Goal: Ask a question: Seek information or help from site administrators or community

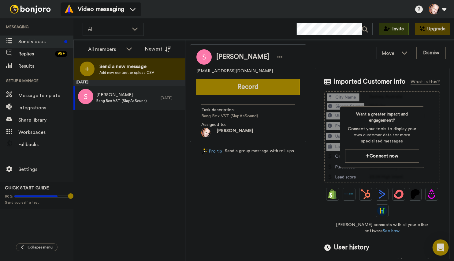
click at [441, 246] on icon "Open Intercom Messenger" at bounding box center [440, 247] width 7 height 8
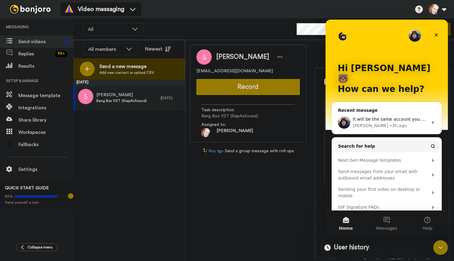
click at [367, 117] on span "It will be the same account you are on now." at bounding box center [399, 119] width 93 height 5
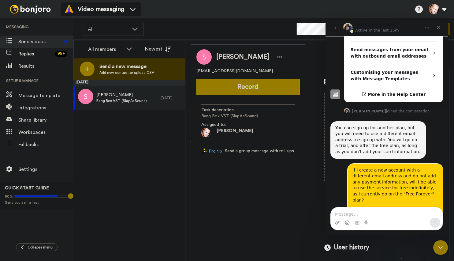
scroll to position [218, 0]
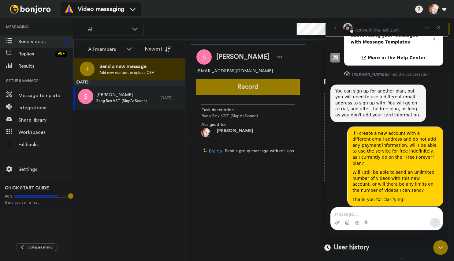
click at [355, 214] on textarea "Message…" at bounding box center [387, 212] width 112 height 10
type textarea "I"
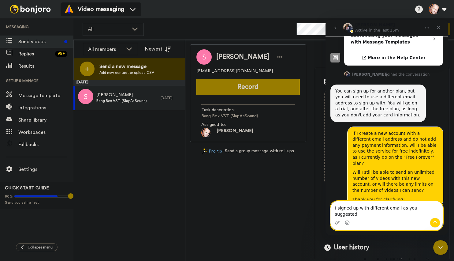
click at [339, 215] on textarea "I signed up with different email as you suggested" at bounding box center [387, 209] width 112 height 17
click at [337, 216] on textarea "I signed up with different email as you suggested" at bounding box center [387, 209] width 112 height 17
click at [437, 214] on textarea "I just signed up with different email as you suggested" at bounding box center [387, 209] width 112 height 17
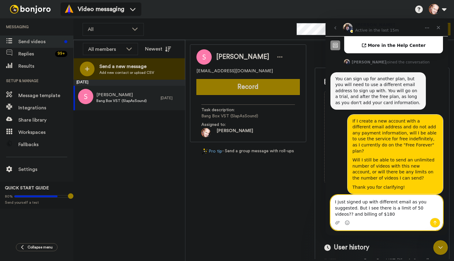
scroll to position [237, 0]
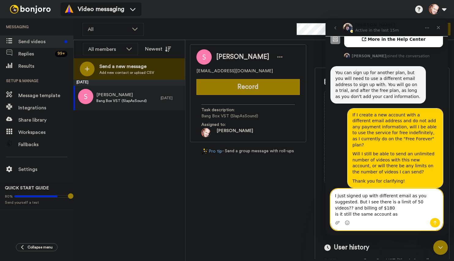
click at [369, 215] on textarea "I just signed up with different email as you suggested. But I see there is a li…" at bounding box center [387, 203] width 112 height 29
drag, startPoint x: 417, startPoint y: 214, endPoint x: 420, endPoint y: 216, distance: 4.0
click at [417, 214] on textarea "I just signed up with different email as you suggested. But I see there is a li…" at bounding box center [387, 203] width 112 height 29
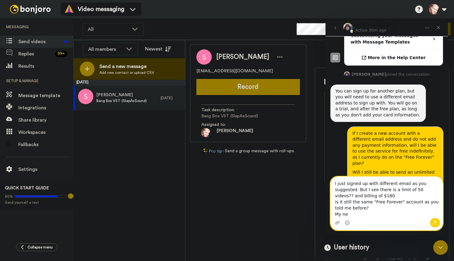
scroll to position [31, 0]
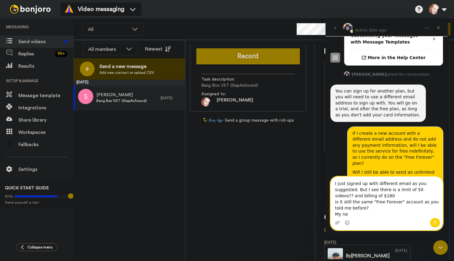
click at [354, 213] on textarea "I just signed up with different email as you suggested. But I see there is a li…" at bounding box center [387, 196] width 112 height 41
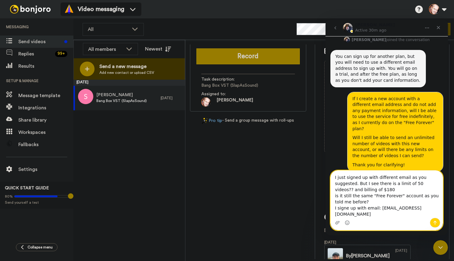
scroll to position [255, 0]
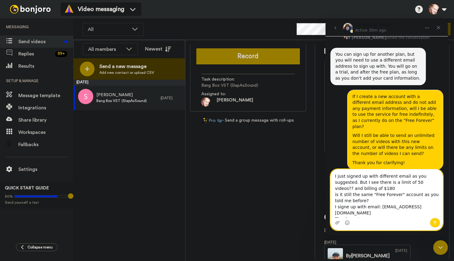
click at [345, 185] on textarea "I just signed up with different email as you suggested. But I see there is a li…" at bounding box center [387, 193] width 112 height 48
click at [336, 197] on textarea "I just signed up with different email as you suggested. But I still see there i…" at bounding box center [387, 193] width 112 height 48
click at [353, 209] on textarea "I just signed up with different email as you suggested. But I still see there i…" at bounding box center [387, 193] width 112 height 48
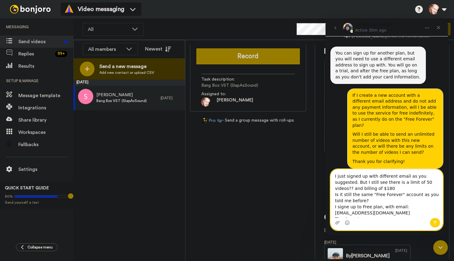
click at [386, 213] on textarea "I just signed up with different email as you suggested. But I still see there i…" at bounding box center [387, 193] width 112 height 48
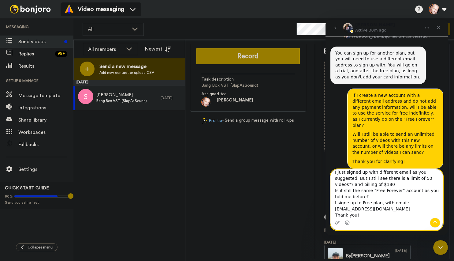
scroll to position [5, 0]
click at [369, 212] on textarea "I just signed up with different email as you suggested. But I still see there i…" at bounding box center [387, 193] width 112 height 48
click at [347, 202] on textarea "I just signed up with different email as you suggested. But I still see there i…" at bounding box center [387, 193] width 112 height 48
click at [391, 203] on textarea "I just signed up with different email as you suggested. But I still see there i…" at bounding box center [387, 193] width 112 height 48
type textarea "I just signed up with different email as you suggested. But I still see there i…"
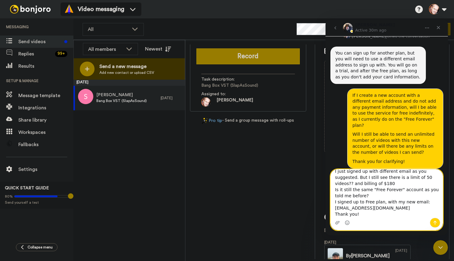
click at [358, 213] on textarea "I just signed up with different email as you suggested. But I still see there i…" at bounding box center [387, 193] width 112 height 48
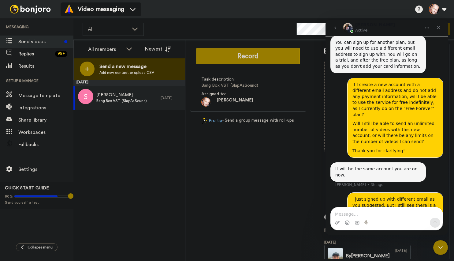
scroll to position [279, 0]
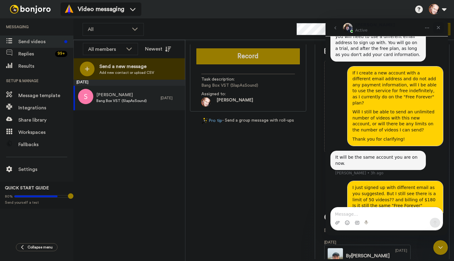
click at [438, 26] on icon "Close" at bounding box center [438, 27] width 5 height 5
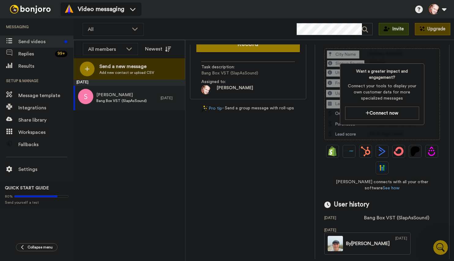
scroll to position [0, 0]
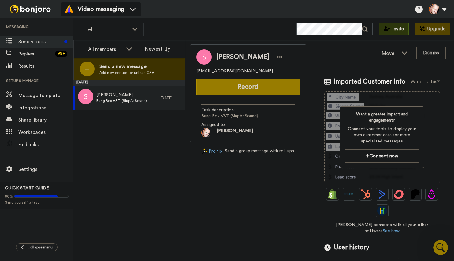
click at [28, 5] on img at bounding box center [30, 9] width 46 height 9
click at [438, 246] on icon "Open Intercom Messenger" at bounding box center [440, 247] width 7 height 8
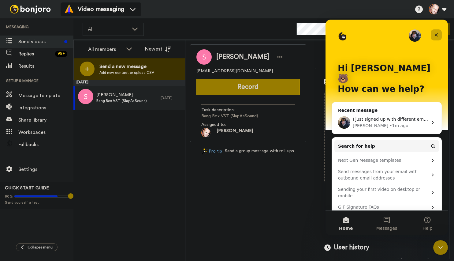
click at [437, 34] on icon "Close" at bounding box center [436, 34] width 3 height 3
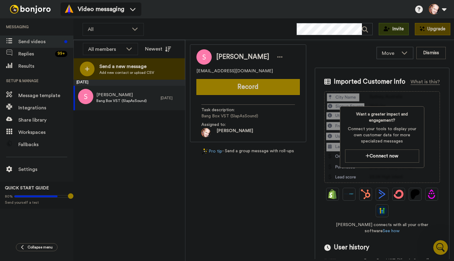
click at [41, 9] on img at bounding box center [30, 9] width 46 height 9
click at [442, 244] on icon "Open Intercom Messenger" at bounding box center [440, 247] width 7 height 8
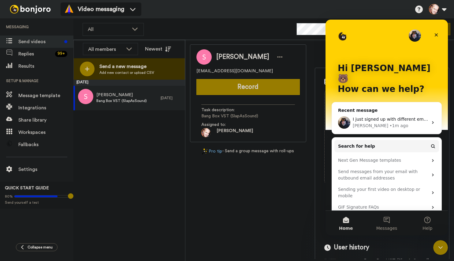
click at [388, 111] on div "I just signed up with different email as you suggested. But I still see there i…" at bounding box center [386, 122] width 109 height 23
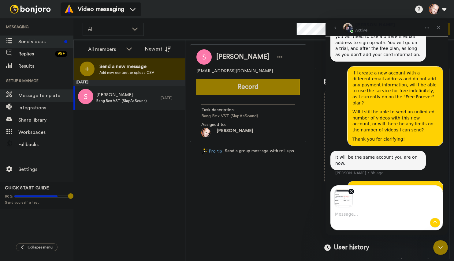
scroll to position [300, 0]
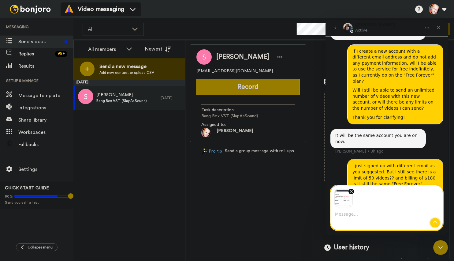
click at [434, 222] on icon "Send a message…" at bounding box center [434, 222] width 5 height 5
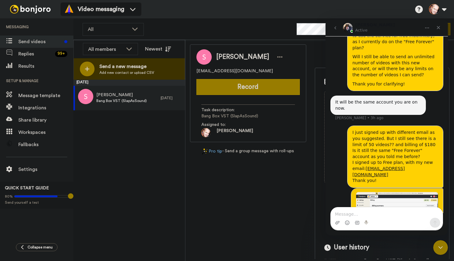
scroll to position [336, 0]
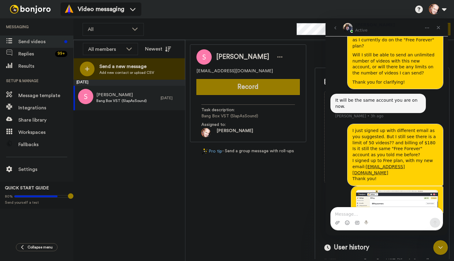
click at [395, 190] on img "Marko says…" at bounding box center [397, 214] width 82 height 49
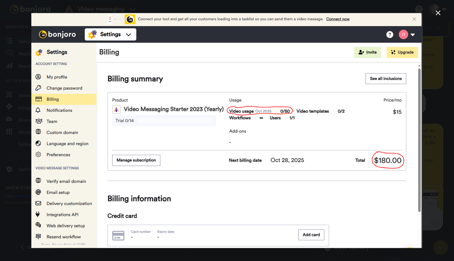
click at [439, 14] on icon "Close" at bounding box center [438, 12] width 5 height 5
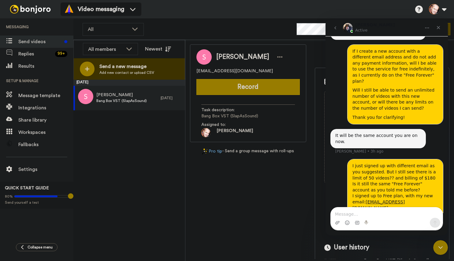
scroll to position [336, 0]
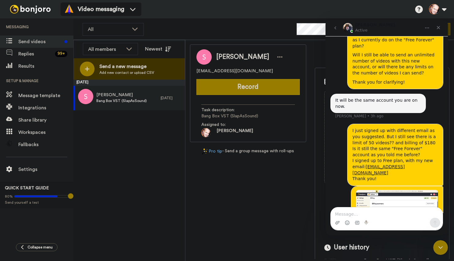
drag, startPoint x: 446, startPoint y: 202, endPoint x: 776, endPoint y: 241, distance: 332.3
click at [369, 214] on textarea "Message…" at bounding box center [387, 212] width 112 height 10
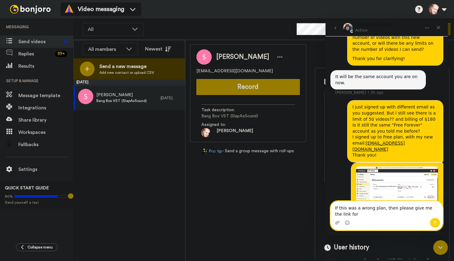
scroll to position [365, 0]
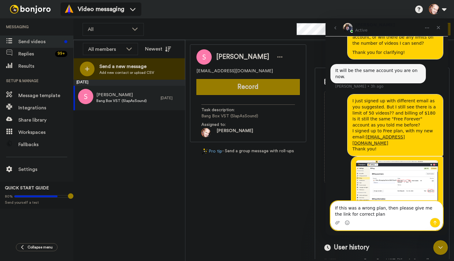
type textarea "If this was a wrong plan, then please give me the link for correct plan."
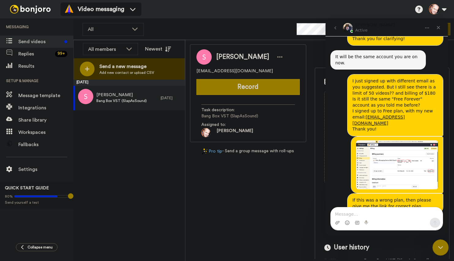
scroll to position [398, 0]
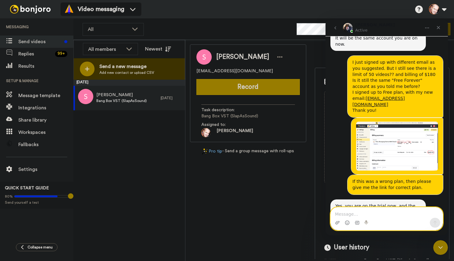
click at [352, 212] on textarea "Message…" at bounding box center [387, 212] width 112 height 10
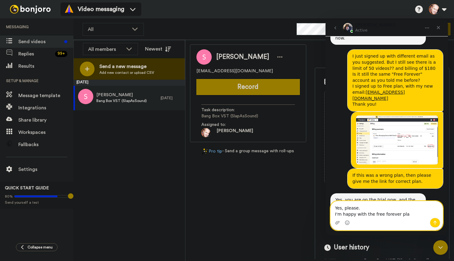
type textarea "Yes, please. I'm happy with the free forever plan"
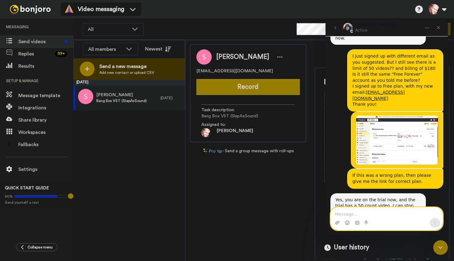
scroll to position [422, 0]
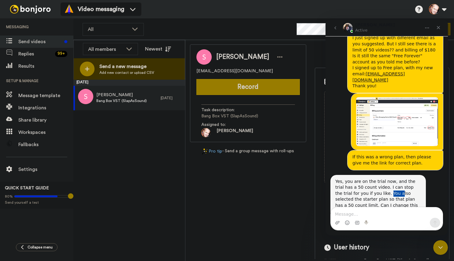
drag, startPoint x: 364, startPoint y: 152, endPoint x: 374, endPoint y: 151, distance: 10.1
click at [374, 178] on div "Yes, you are on the trial now, and the trial has a 50 count video. I can stop t…" at bounding box center [378, 196] width 86 height 36
click at [382, 178] on div "Yes, you are on the trial now, and the trial has a 50 count video. I can stop t…" at bounding box center [378, 196] width 86 height 36
drag, startPoint x: 381, startPoint y: 152, endPoint x: 343, endPoint y: 158, distance: 38.1
click at [343, 178] on div "Yes, you are on the trial now, and the trial has a 50 count video. I can stop t…" at bounding box center [378, 196] width 86 height 36
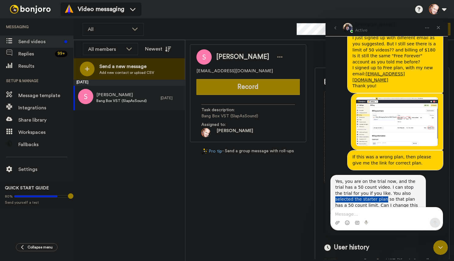
copy div "selected the starter plan"
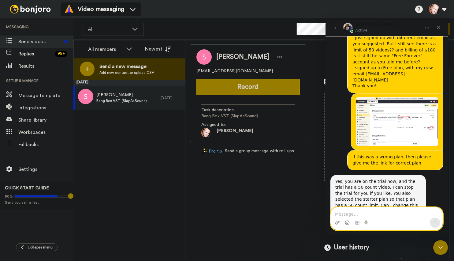
click at [357, 214] on textarea "Message…" at bounding box center [387, 212] width 112 height 10
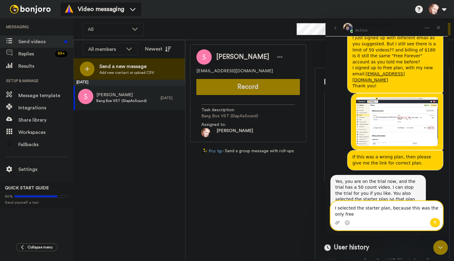
scroll to position [428, 0]
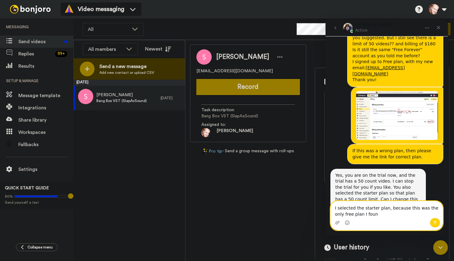
type textarea "I selected the starter plan, because this was the only free plan I found"
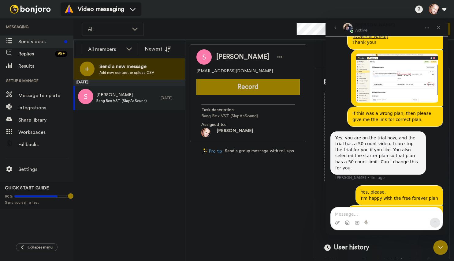
scroll to position [472, 0]
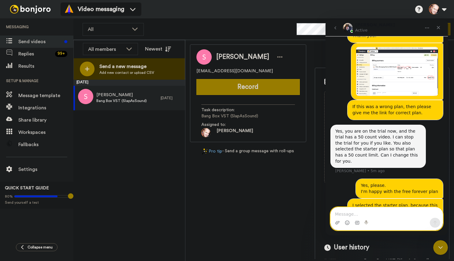
click at [351, 212] on textarea "Message…" at bounding box center [387, 212] width 112 height 10
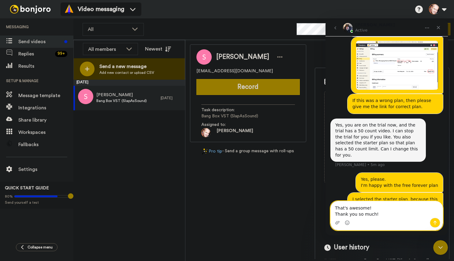
scroll to position [484, 0]
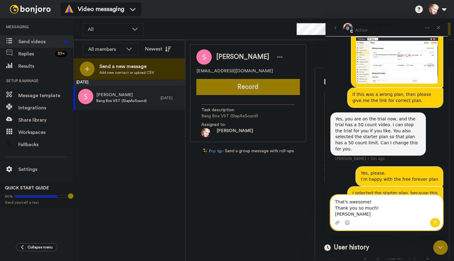
click at [336, 201] on textarea "That's awesome! Thank you so much! Marko" at bounding box center [387, 206] width 112 height 23
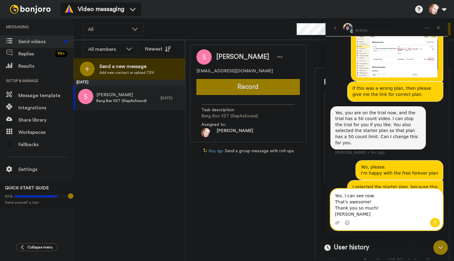
type textarea "Yes, I can see now. That's awesome! Thank you so much! Marko"
click at [433, 221] on icon "Send a message…" at bounding box center [434, 222] width 5 height 5
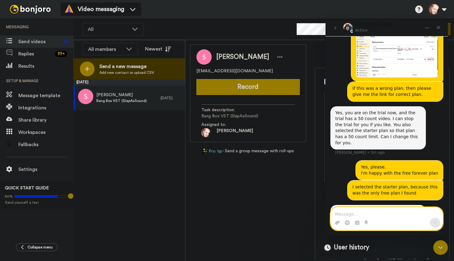
scroll to position [508, 0]
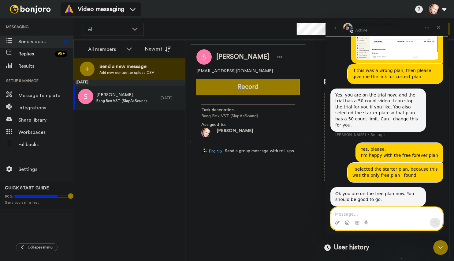
click at [347, 213] on textarea "Message…" at bounding box center [387, 212] width 112 height 10
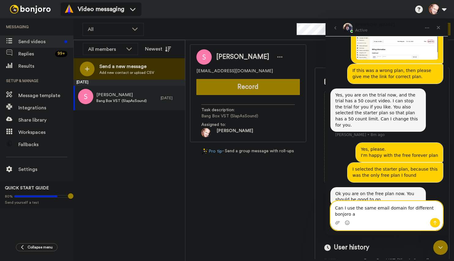
scroll to position [514, 0]
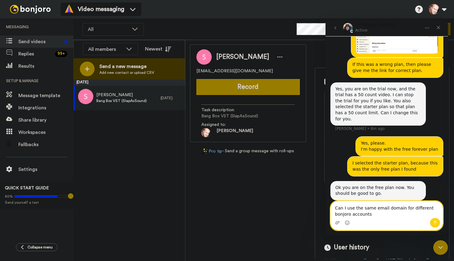
type textarea "Can I use the same email domain for different bonjoro accounts?"
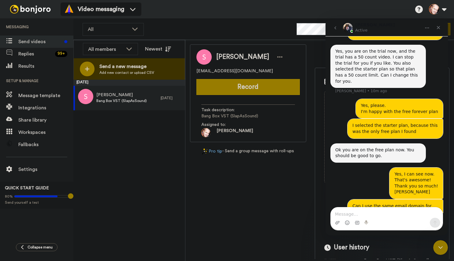
scroll to position [553, 0]
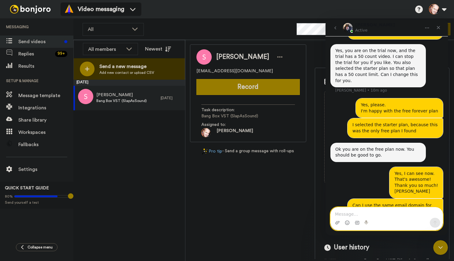
click at [359, 214] on textarea "Message…" at bounding box center [387, 212] width 112 height 10
type textarea "ok, seems logical."
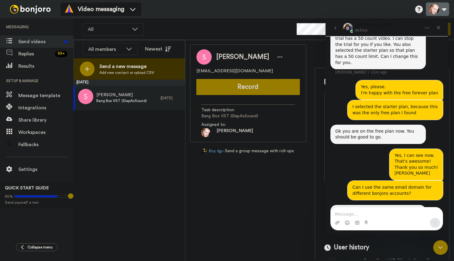
click at [434, 9] on button at bounding box center [437, 8] width 23 height 13
click at [436, 6] on button at bounding box center [437, 8] width 23 height 13
click at [440, 25] on icon "Close" at bounding box center [438, 27] width 5 height 5
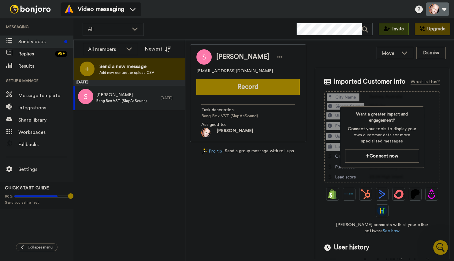
scroll to position [0, 0]
click at [434, 10] on button at bounding box center [437, 8] width 23 height 13
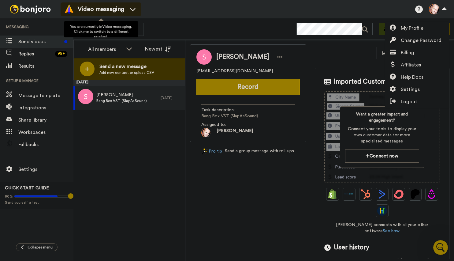
click at [95, 5] on span "Video messaging" at bounding box center [101, 9] width 46 height 9
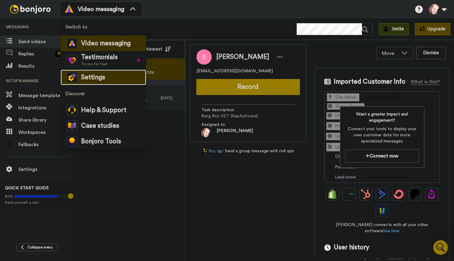
click at [95, 78] on span "Settings" at bounding box center [93, 77] width 24 height 6
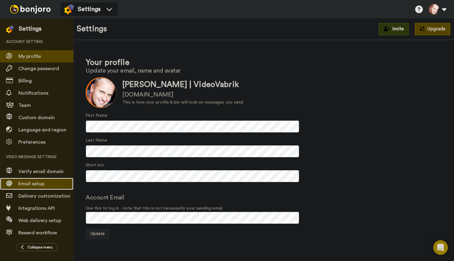
click at [39, 182] on span "Email setup" at bounding box center [31, 183] width 26 height 5
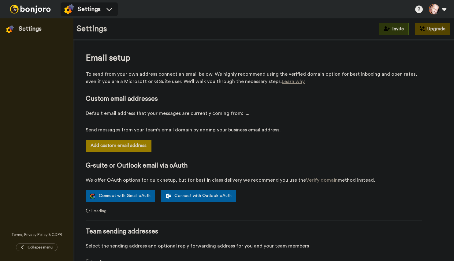
select select "164712"
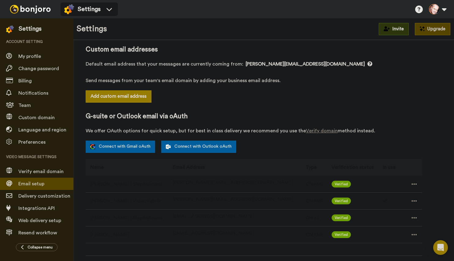
scroll to position [122, 0]
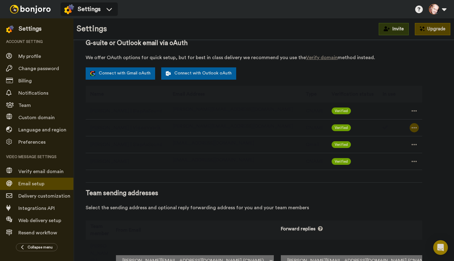
click at [411, 128] on icon at bounding box center [414, 127] width 6 height 6
drag, startPoint x: 434, startPoint y: 125, endPoint x: 420, endPoint y: 128, distance: 14.9
click at [434, 125] on div "Email setup To send from your own address connect an email below. We highly rec…" at bounding box center [264, 109] width 356 height 358
click at [411, 128] on icon at bounding box center [414, 127] width 6 height 6
click at [424, 138] on li "Delete" at bounding box center [417, 138] width 33 height 9
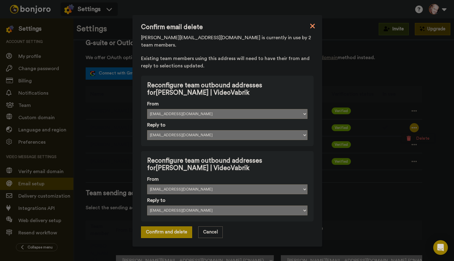
click at [312, 30] on icon at bounding box center [312, 25] width 5 height 7
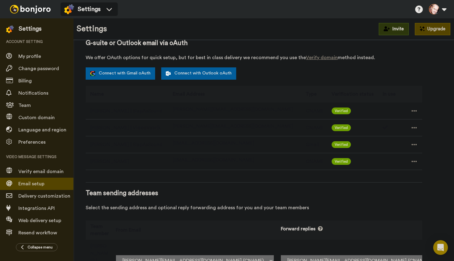
click at [185, 126] on span "marko@videovabrik.ee" at bounding box center [233, 126] width 120 height 5
click at [101, 127] on td "[PERSON_NAME] | VideoVabrik" at bounding box center [127, 127] width 83 height 17
click at [411, 126] on icon at bounding box center [414, 127] width 6 height 6
click at [421, 136] on li "Delete" at bounding box center [417, 138] width 33 height 9
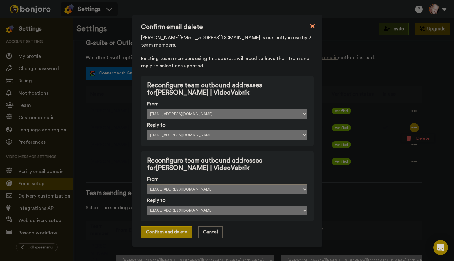
click at [312, 28] on icon at bounding box center [312, 26] width 5 height 5
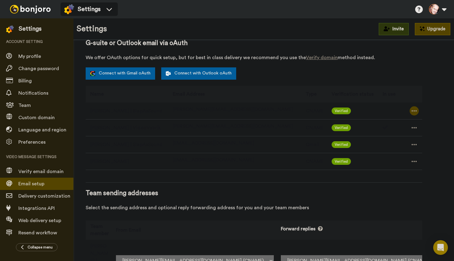
click at [411, 110] on icon at bounding box center [413, 110] width 5 height 1
click at [332, 110] on span "Verified" at bounding box center [341, 110] width 19 height 7
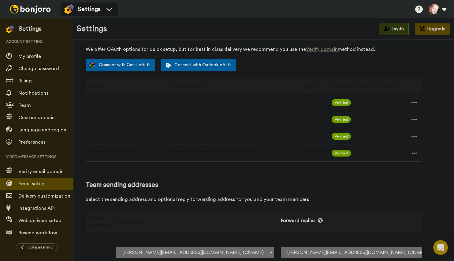
click at [430, 124] on div "Email setup To send from your own address connect an email below. We highly rec…" at bounding box center [264, 100] width 356 height 358
click at [434, 158] on div "Email setup To send from your own address connect an email below. We highly rec…" at bounding box center [264, 100] width 356 height 358
click at [42, 196] on span "Delivery customization" at bounding box center [44, 195] width 52 height 5
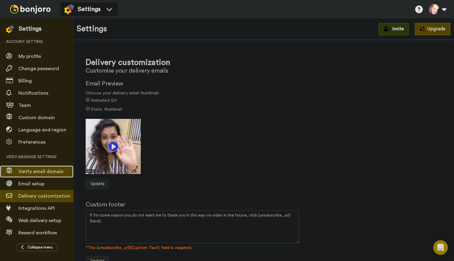
click at [32, 174] on span "Verify email domain" at bounding box center [45, 171] width 55 height 7
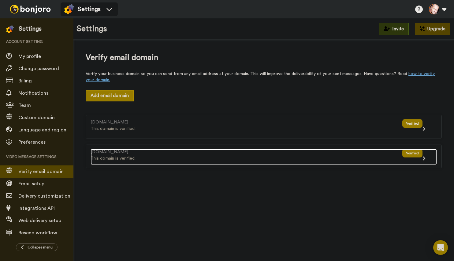
click at [423, 158] on icon at bounding box center [423, 158] width 3 height 5
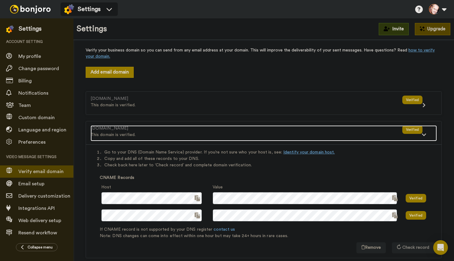
scroll to position [23, 0]
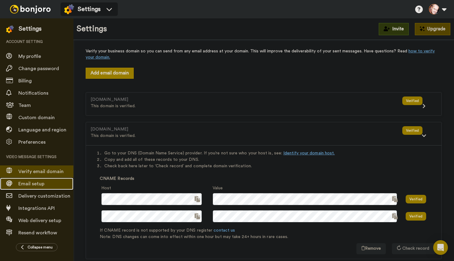
click at [36, 182] on span "Email setup" at bounding box center [31, 183] width 26 height 5
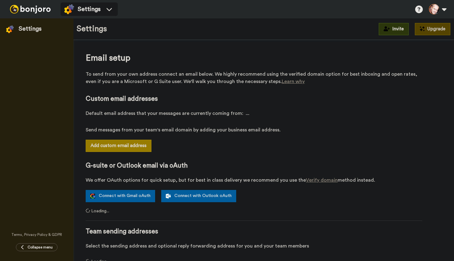
select select "164712"
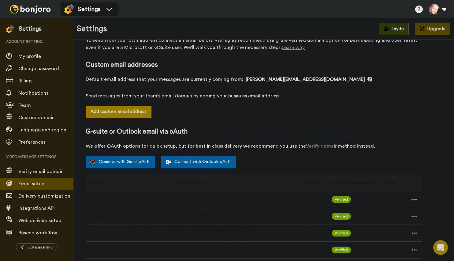
scroll to position [131, 0]
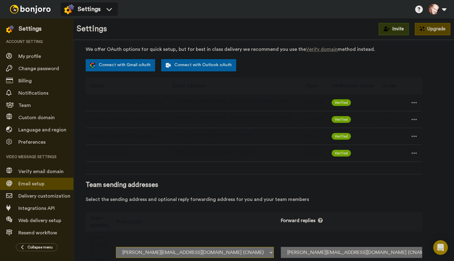
click at [274, 247] on select "[EMAIL_ADDRESS][DOMAIN_NAME] (CNAME) [PERSON_NAME][EMAIL_ADDRESS][DOMAIN_NAME] …" at bounding box center [195, 252] width 158 height 11
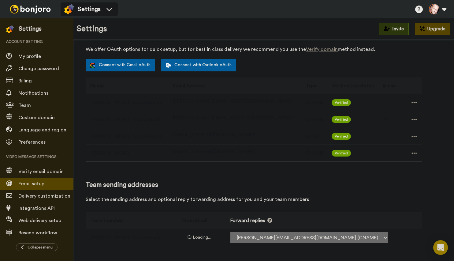
select select "138456"
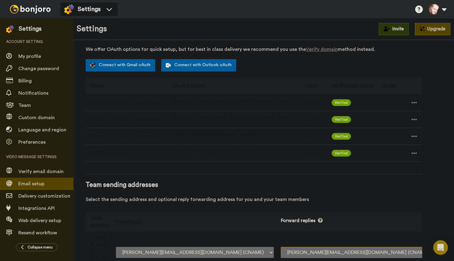
click at [343, 247] on select "Off [EMAIL_ADDRESS][DOMAIN_NAME] (CNAME) [PERSON_NAME][EMAIL_ADDRESS][DOMAIN_NA…" at bounding box center [360, 252] width 158 height 11
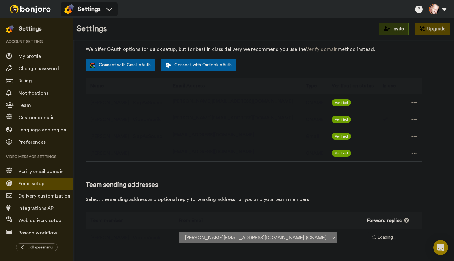
select select "138456"
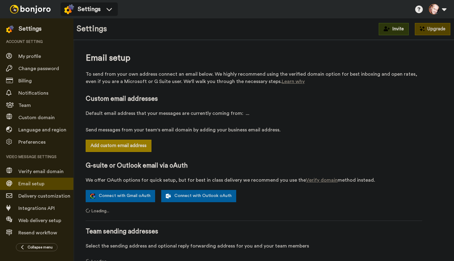
select select "138456"
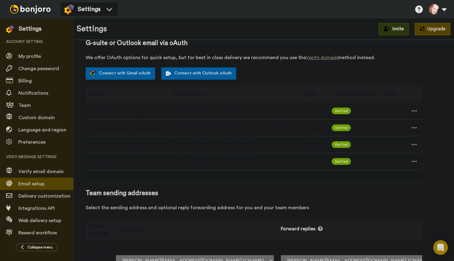
scroll to position [131, 0]
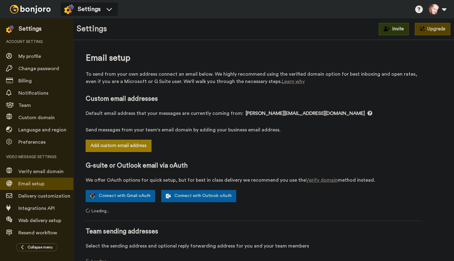
select select "138456"
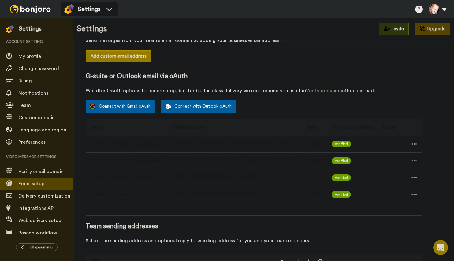
scroll to position [90, 0]
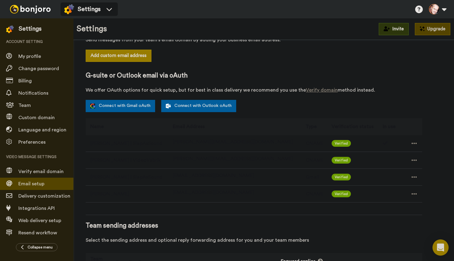
click at [439, 247] on icon "Open Intercom Messenger" at bounding box center [440, 247] width 7 height 8
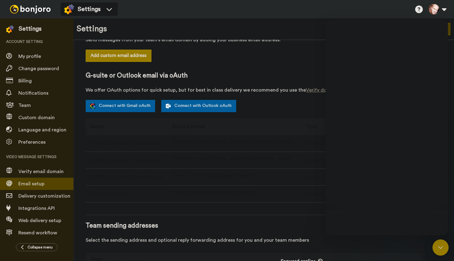
scroll to position [0, 0]
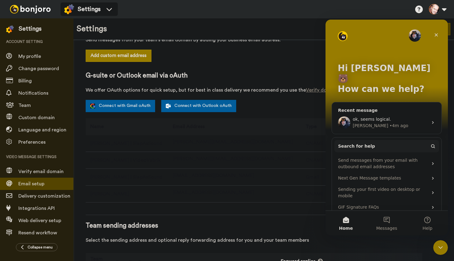
click at [372, 117] on span "ok, seems logical." at bounding box center [372, 119] width 38 height 5
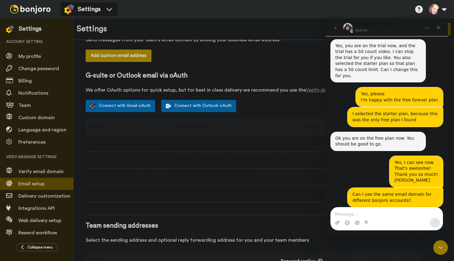
scroll to position [565, 0]
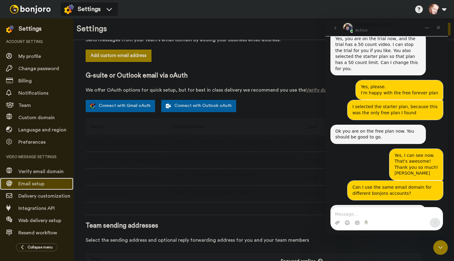
click at [33, 182] on span "Email setup" at bounding box center [31, 183] width 26 height 5
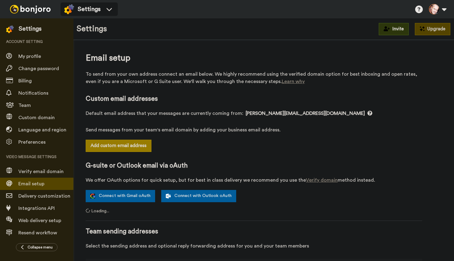
select select "138456"
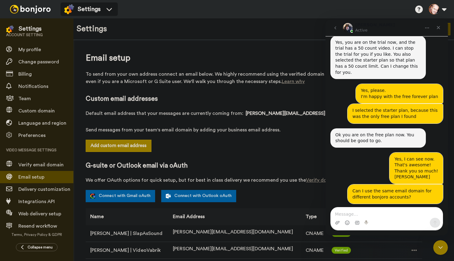
scroll to position [565, 0]
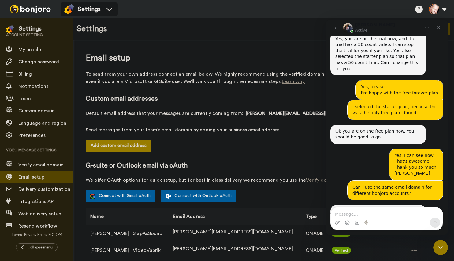
click at [382, 214] on textarea "Message…" at bounding box center [387, 212] width 112 height 10
type textarea "If I want to use"
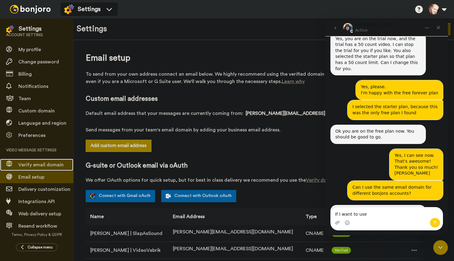
click at [45, 165] on span "Verify email domain" at bounding box center [40, 164] width 45 height 5
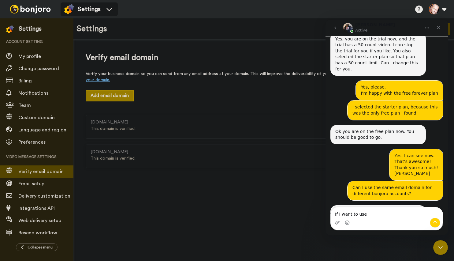
scroll to position [565, 0]
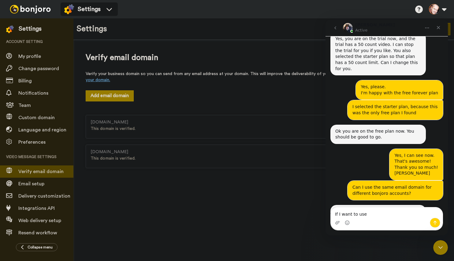
click at [274, 210] on div "Verify email domain Verify your business domain so you can send from any email …" at bounding box center [263, 152] width 380 height 224
click at [438, 26] on icon "Close" at bounding box center [438, 27] width 5 height 5
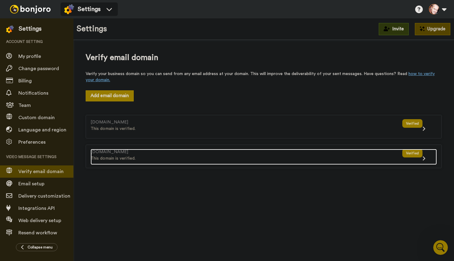
click at [425, 159] on icon at bounding box center [423, 158] width 3 height 5
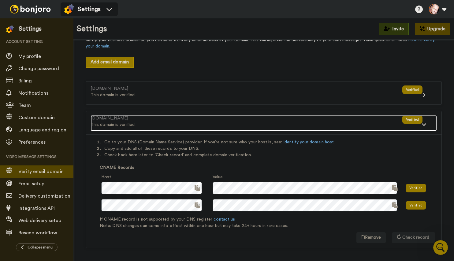
scroll to position [35, 0]
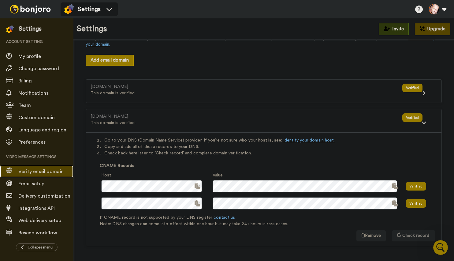
click at [39, 170] on span "Verify email domain" at bounding box center [40, 171] width 45 height 5
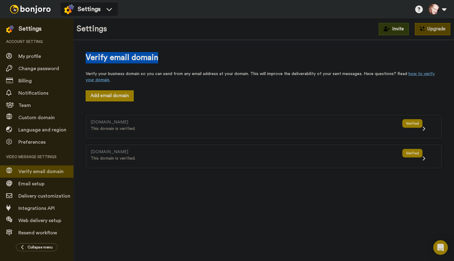
drag, startPoint x: 87, startPoint y: 57, endPoint x: 164, endPoint y: 57, distance: 77.1
click at [164, 57] on span "Verify email domain" at bounding box center [264, 57] width 356 height 11
copy span "Verify email domain"
click at [438, 245] on icon "Open Intercom Messenger" at bounding box center [440, 247] width 7 height 8
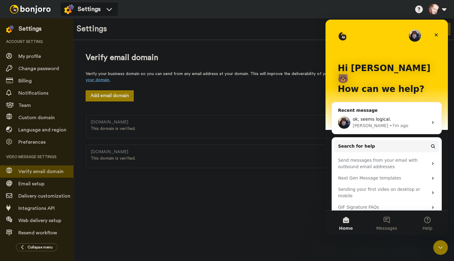
click at [365, 117] on span "ok, seems logical." at bounding box center [372, 119] width 38 height 5
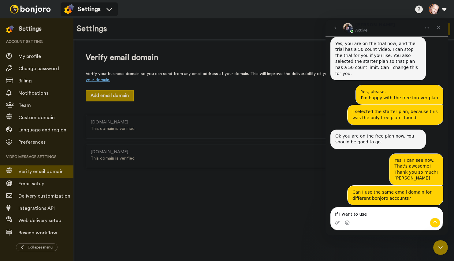
scroll to position [565, 0]
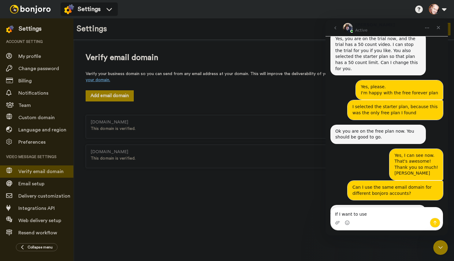
drag, startPoint x: 366, startPoint y: 215, endPoint x: 332, endPoint y: 223, distance: 34.5
click at [332, 223] on div "If I want to use If I want to use" at bounding box center [387, 218] width 112 height 23
click at [361, 215] on textarea "If I want to use" at bounding box center [387, 212] width 112 height 10
drag, startPoint x: 364, startPoint y: 214, endPoint x: 330, endPoint y: 218, distance: 34.5
click at [330, 218] on div "If I want to use If I want to use" at bounding box center [386, 218] width 122 height 23
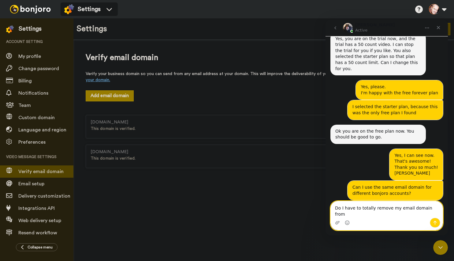
paste textarea "Verify email domain"
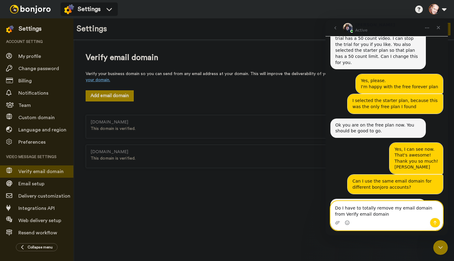
click at [336, 214] on textarea "Do I have to totally remove my email domain from Verify email domain" at bounding box center [387, 209] width 112 height 17
drag, startPoint x: 375, startPoint y: 213, endPoint x: 375, endPoint y: 217, distance: 4.0
click at [375, 213] on textarea "Do I have to totally remove my email domain from "Verify email domain" at bounding box center [387, 209] width 112 height 17
drag, startPoint x: 420, startPoint y: 207, endPoint x: 422, endPoint y: 212, distance: 5.4
click at [420, 207] on textarea "Do I have to totally remove my email domain from "Verify email domain"" at bounding box center [387, 209] width 112 height 17
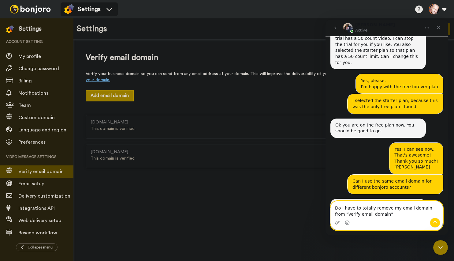
click at [378, 214] on textarea "Do I have to totally remove my email domain from "Verify email domain"" at bounding box center [387, 209] width 112 height 17
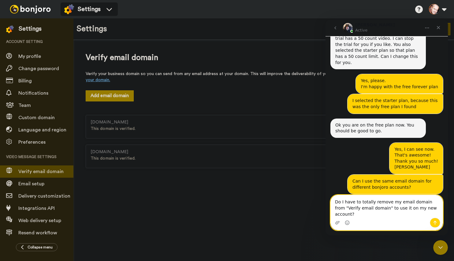
scroll to position [577, 0]
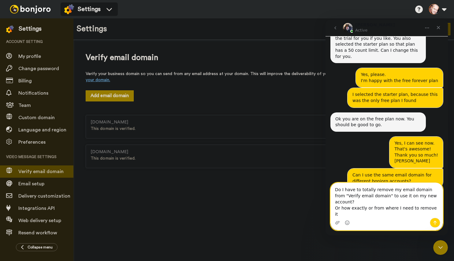
click at [363, 215] on textarea "Do I have to totally remove my email domain from "Verify email domain" to use i…" at bounding box center [387, 200] width 112 height 35
click at [431, 214] on textarea "Do I have to totally remove my email domain from "Verify email domain" to use i…" at bounding box center [387, 200] width 112 height 35
type textarea "Do I have to totally remove my email domain from "Verify email domain" to use i…"
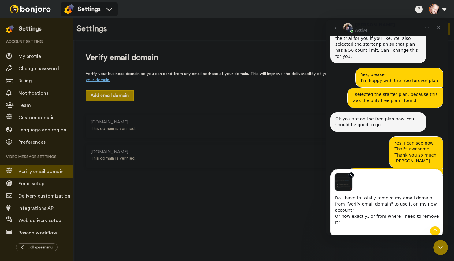
scroll to position [599, 0]
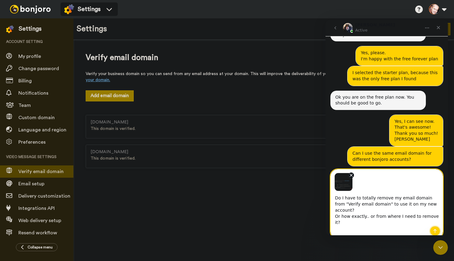
click at [437, 228] on icon "Send a message…" at bounding box center [434, 230] width 5 height 5
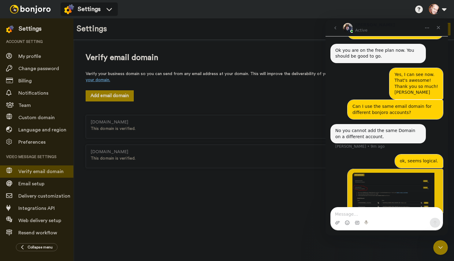
scroll to position [651, 0]
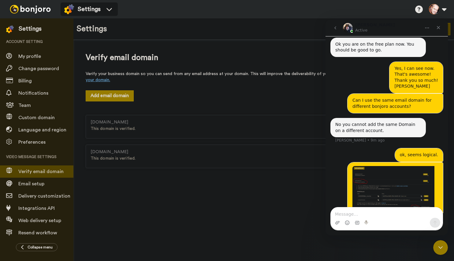
click at [393, 166] on img "Marko says…" at bounding box center [393, 189] width 82 height 46
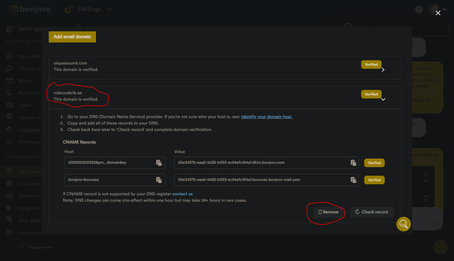
click at [440, 15] on icon "Close" at bounding box center [438, 12] width 5 height 5
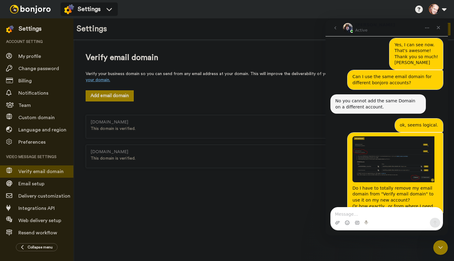
scroll to position [682, 0]
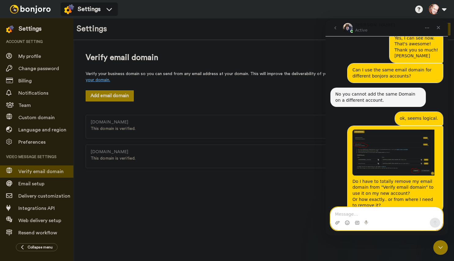
click at [365, 214] on textarea "Message…" at bounding box center [387, 212] width 112 height 10
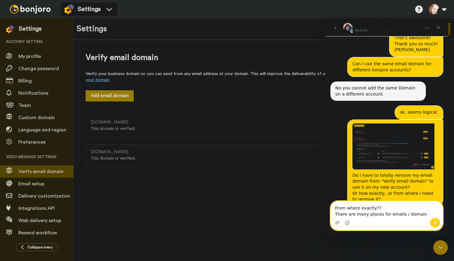
type textarea "From where exactly?? There are many places for emails / domains"
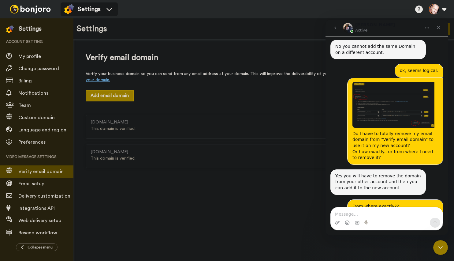
scroll to position [730, 0]
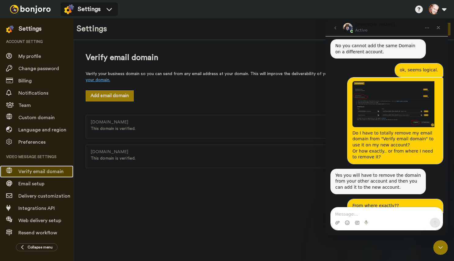
click at [44, 171] on span "Verify email domain" at bounding box center [40, 171] width 45 height 5
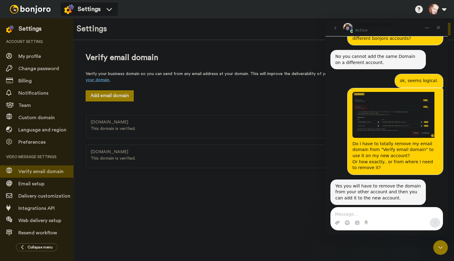
scroll to position [730, 0]
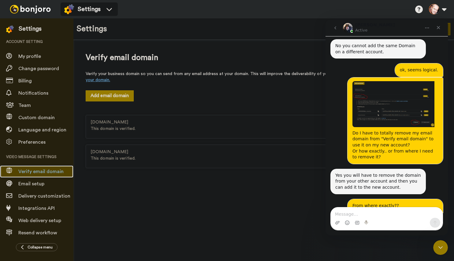
click at [44, 172] on span "Verify email domain" at bounding box center [40, 171] width 45 height 5
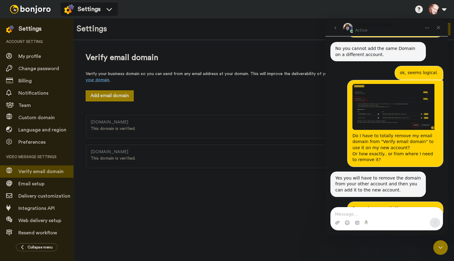
scroll to position [730, 0]
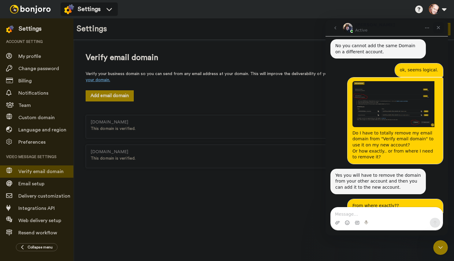
click at [440, 28] on icon "Close" at bounding box center [438, 27] width 3 height 3
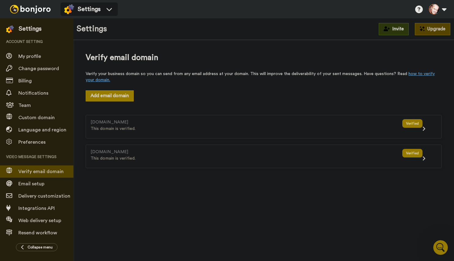
click at [43, 10] on img at bounding box center [30, 9] width 46 height 9
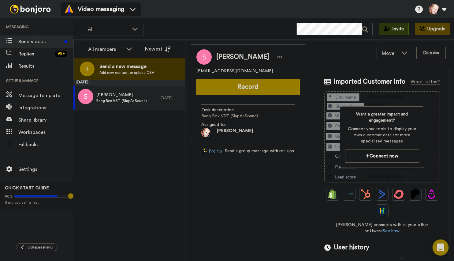
click at [441, 246] on icon "Open Intercom Messenger" at bounding box center [440, 247] width 7 height 8
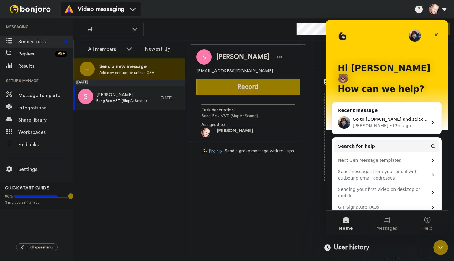
click at [373, 111] on div "Go to [DOMAIN_NAME] and select Settings > Verify Email Domain. [PERSON_NAME] • …" at bounding box center [386, 122] width 109 height 23
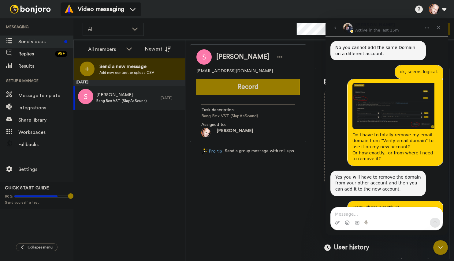
scroll to position [730, 0]
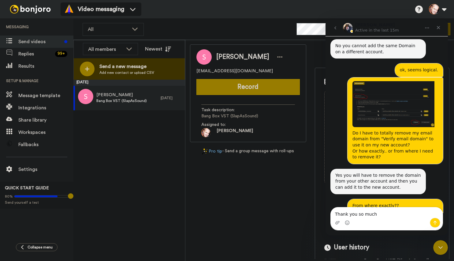
type textarea "Thank you so much!"
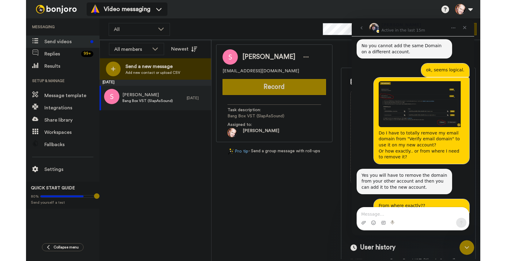
scroll to position [748, 0]
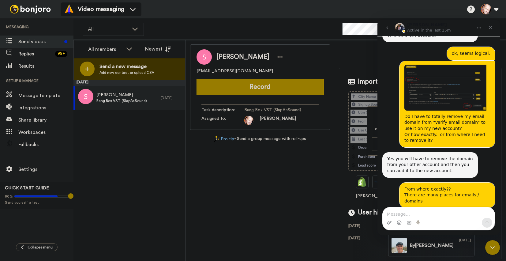
scroll to position [748, 0]
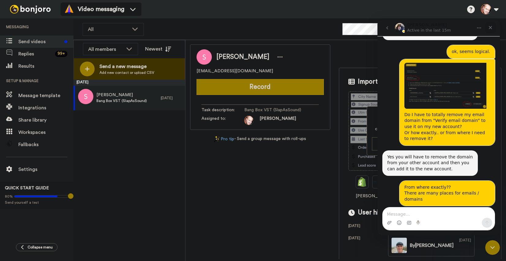
click at [490, 27] on icon "Close" at bounding box center [489, 27] width 3 height 3
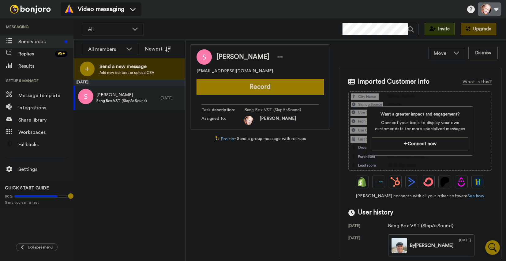
click at [497, 9] on button at bounding box center [488, 8] width 23 height 13
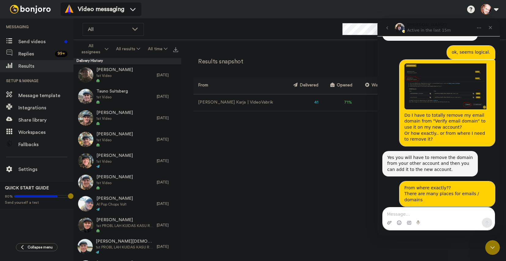
scroll to position [748, 0]
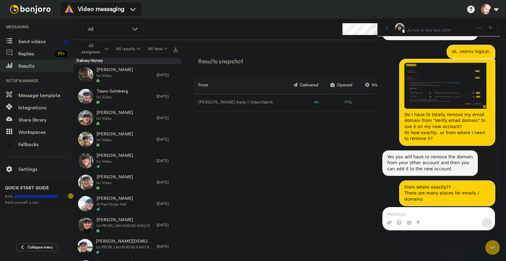
click at [491, 27] on icon "Close" at bounding box center [490, 27] width 5 height 5
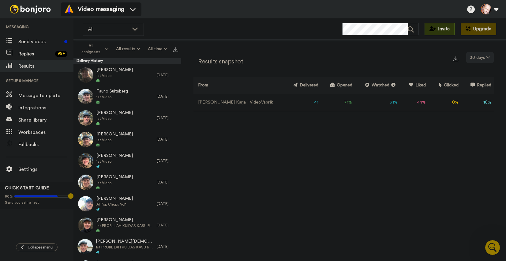
click at [486, 57] on icon at bounding box center [488, 57] width 4 height 4
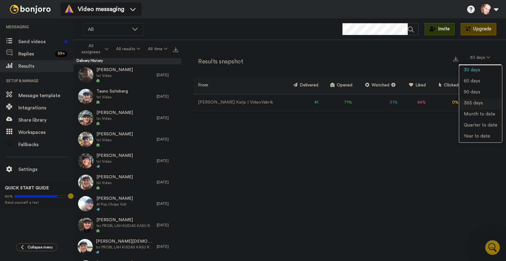
click at [478, 104] on span "365 days" at bounding box center [472, 103] width 19 height 5
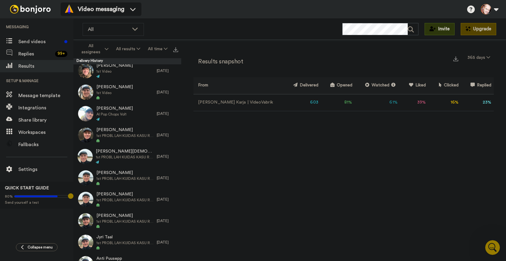
scroll to position [0, 0]
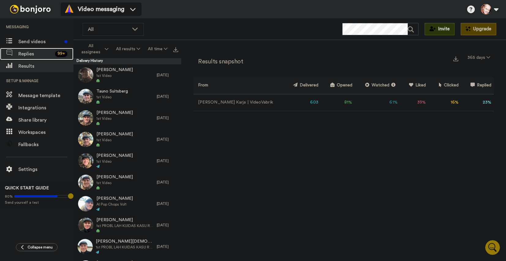
click at [27, 54] on span "Replies" at bounding box center [35, 53] width 34 height 7
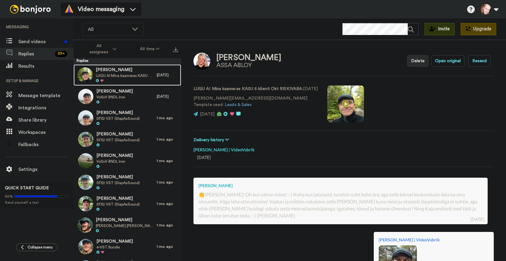
click at [114, 72] on span "[PERSON_NAME]" at bounding box center [125, 70] width 58 height 6
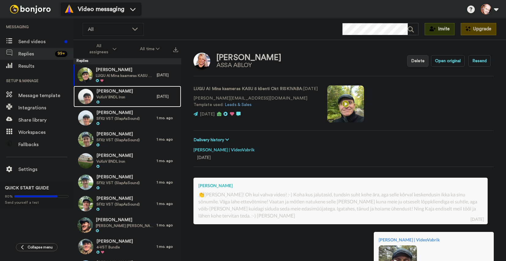
click at [110, 92] on span "[PERSON_NAME]" at bounding box center [114, 91] width 36 height 6
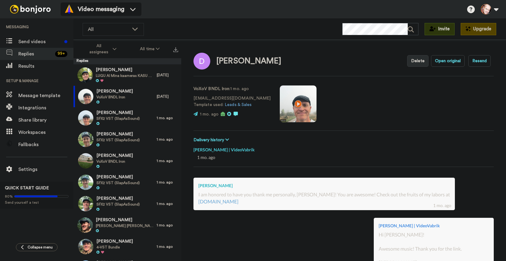
type textarea "x"
